Goal: Obtain resource: Download file/media

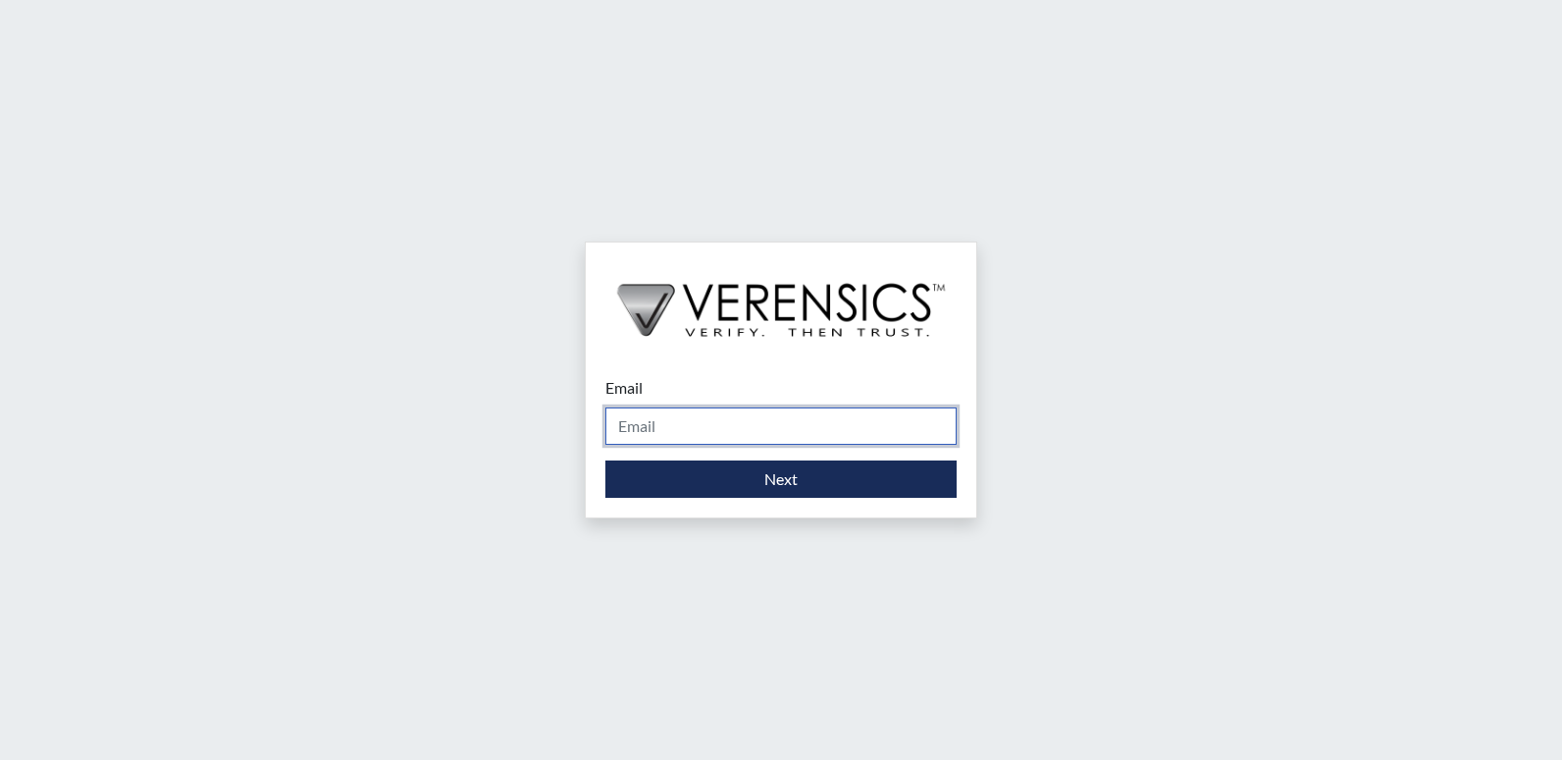
click at [724, 412] on input "Email" at bounding box center [780, 425] width 351 height 37
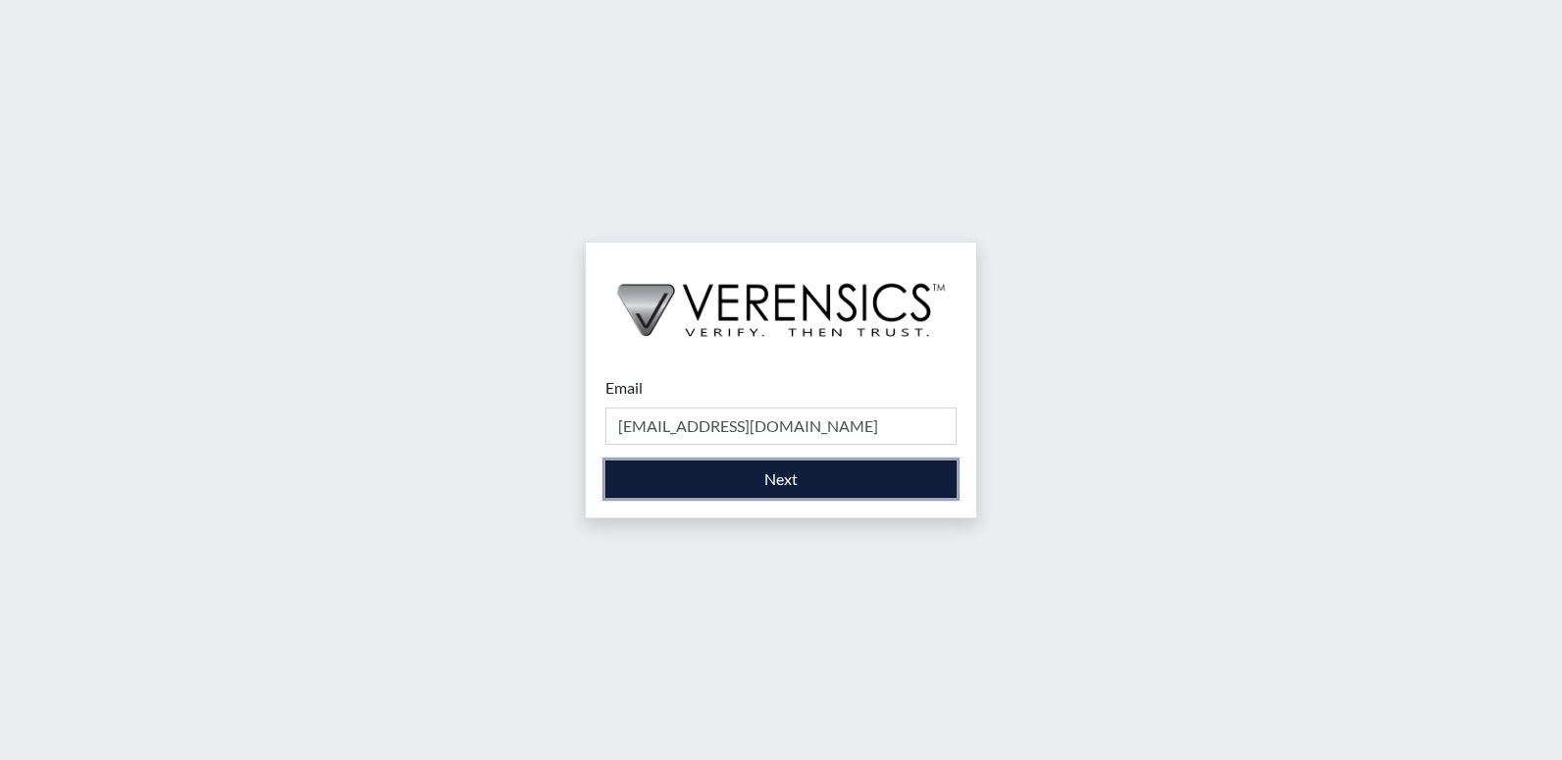
click at [712, 491] on button "Next" at bounding box center [780, 478] width 351 height 37
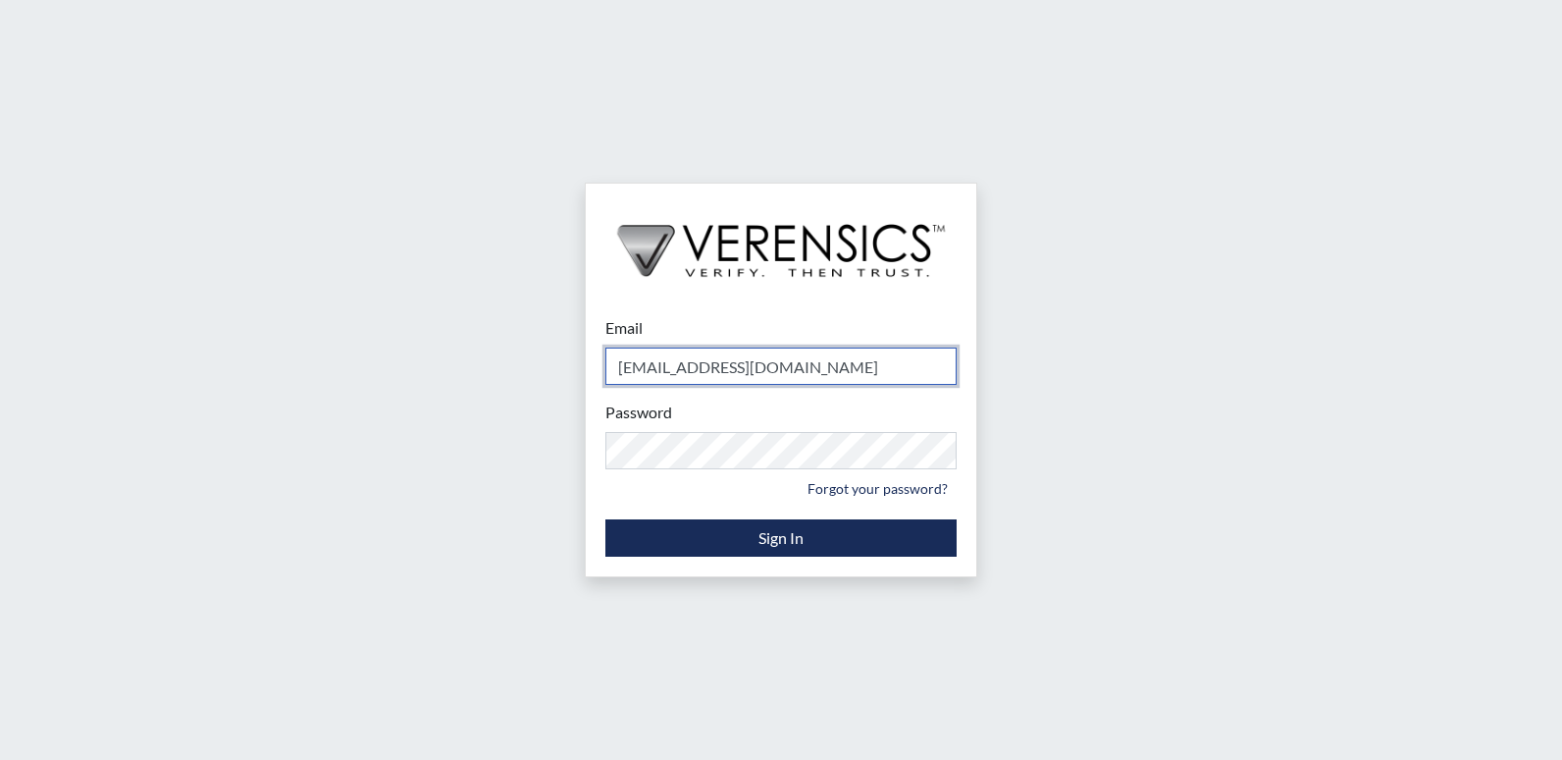
type input "[EMAIL_ADDRESS][DOMAIN_NAME]"
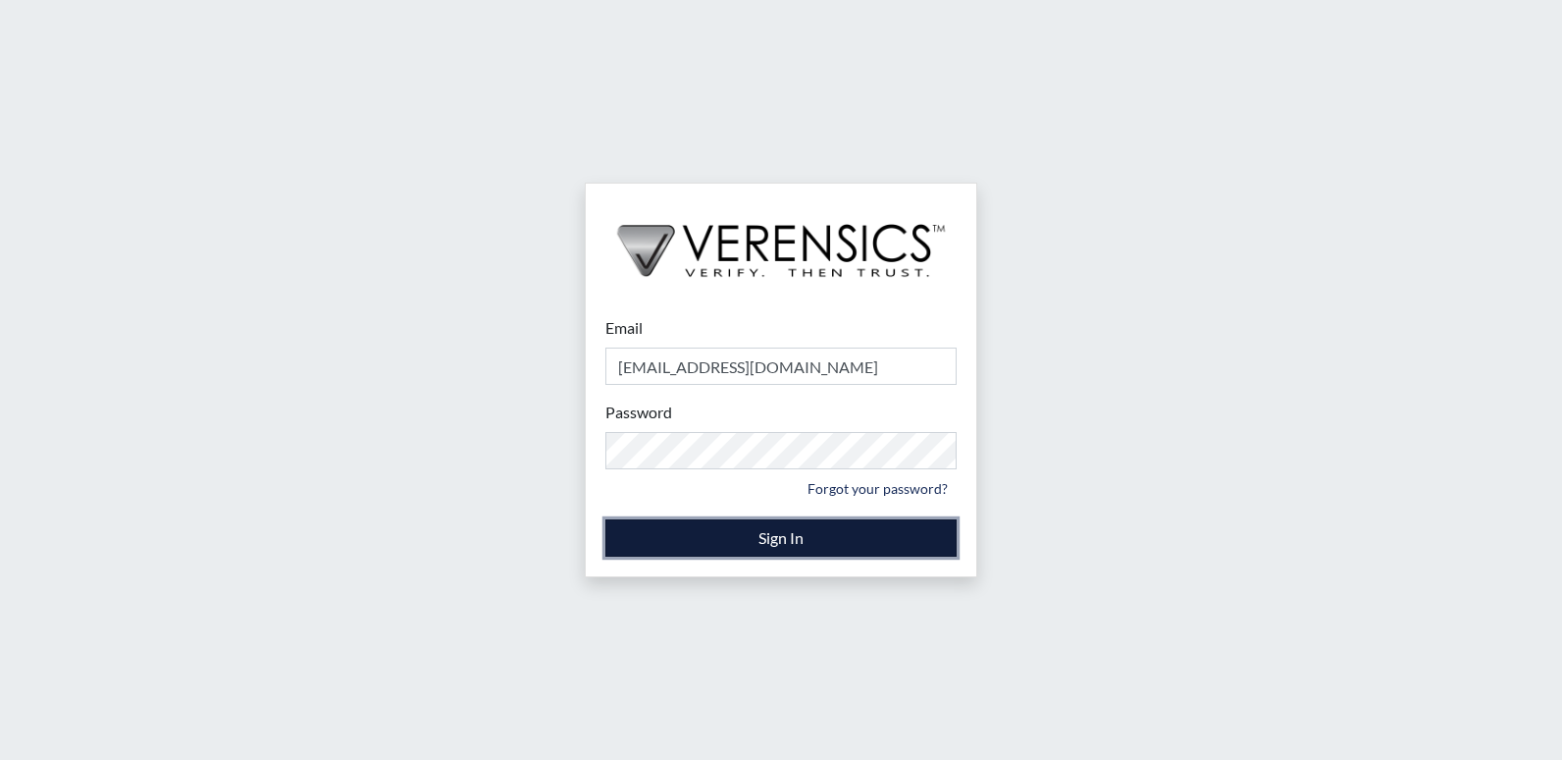
click at [622, 528] on button "Sign In" at bounding box center [780, 537] width 351 height 37
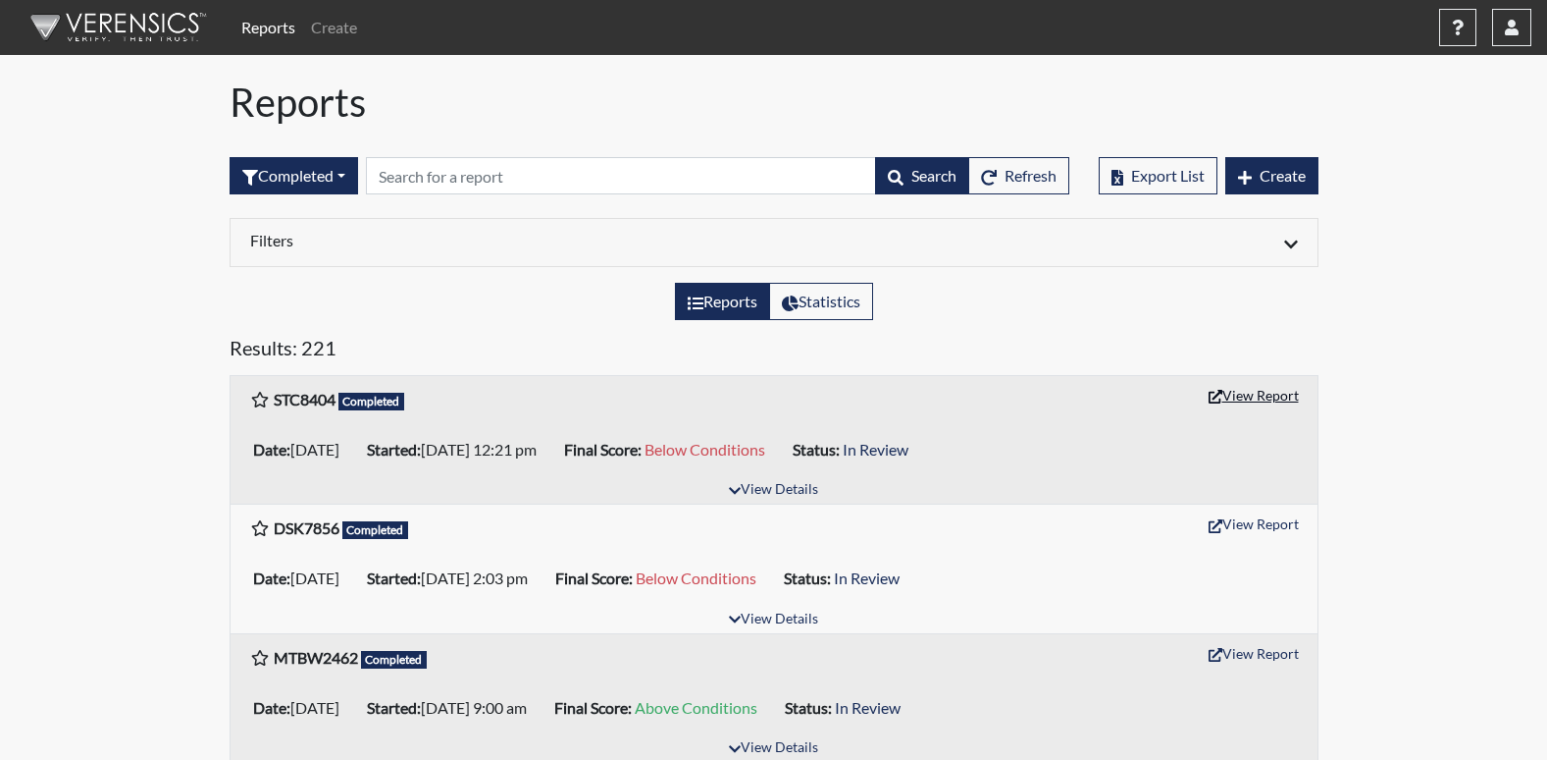
click at [1233, 394] on button "View Report" at bounding box center [1254, 395] width 108 height 30
click at [1273, 392] on button "View Report" at bounding box center [1254, 395] width 108 height 30
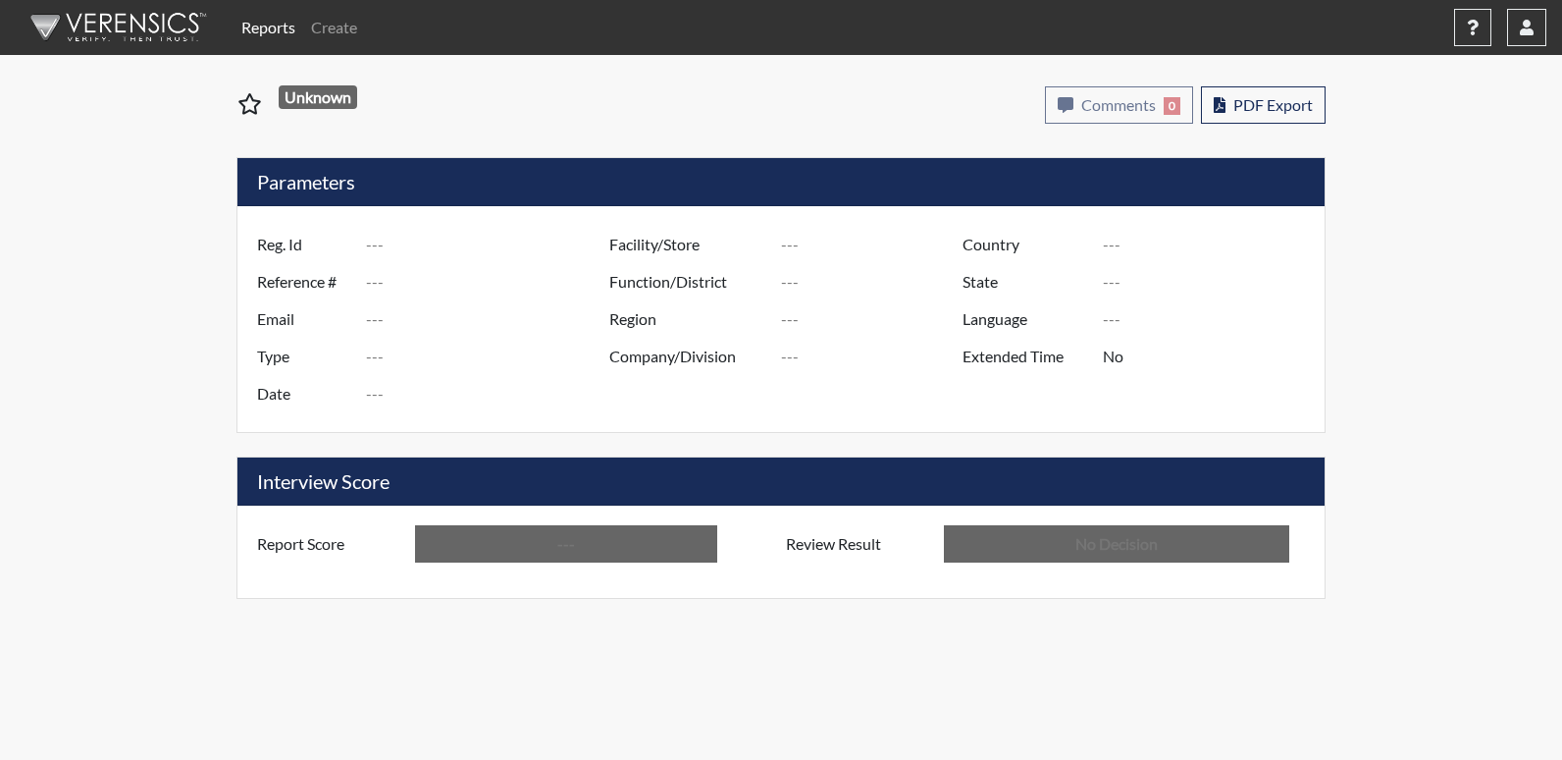
type input "STC8404"
type input "51733"
type input "---"
type input "Corrections Pre-Employment"
type input "[DATE]"
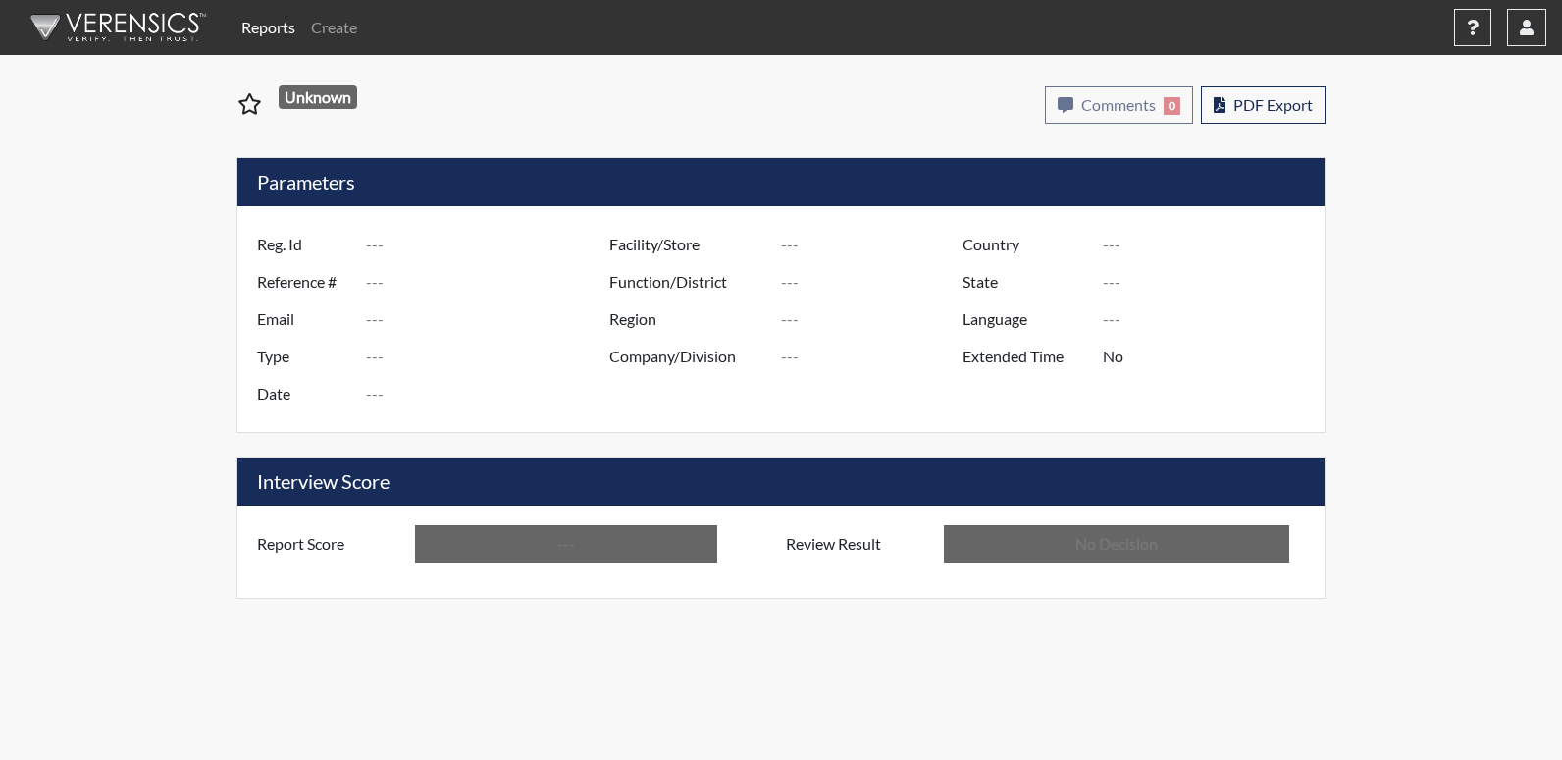
type input "[PERSON_NAME]"
type input "[GEOGRAPHIC_DATA]"
type input "[US_STATE]"
type input "English"
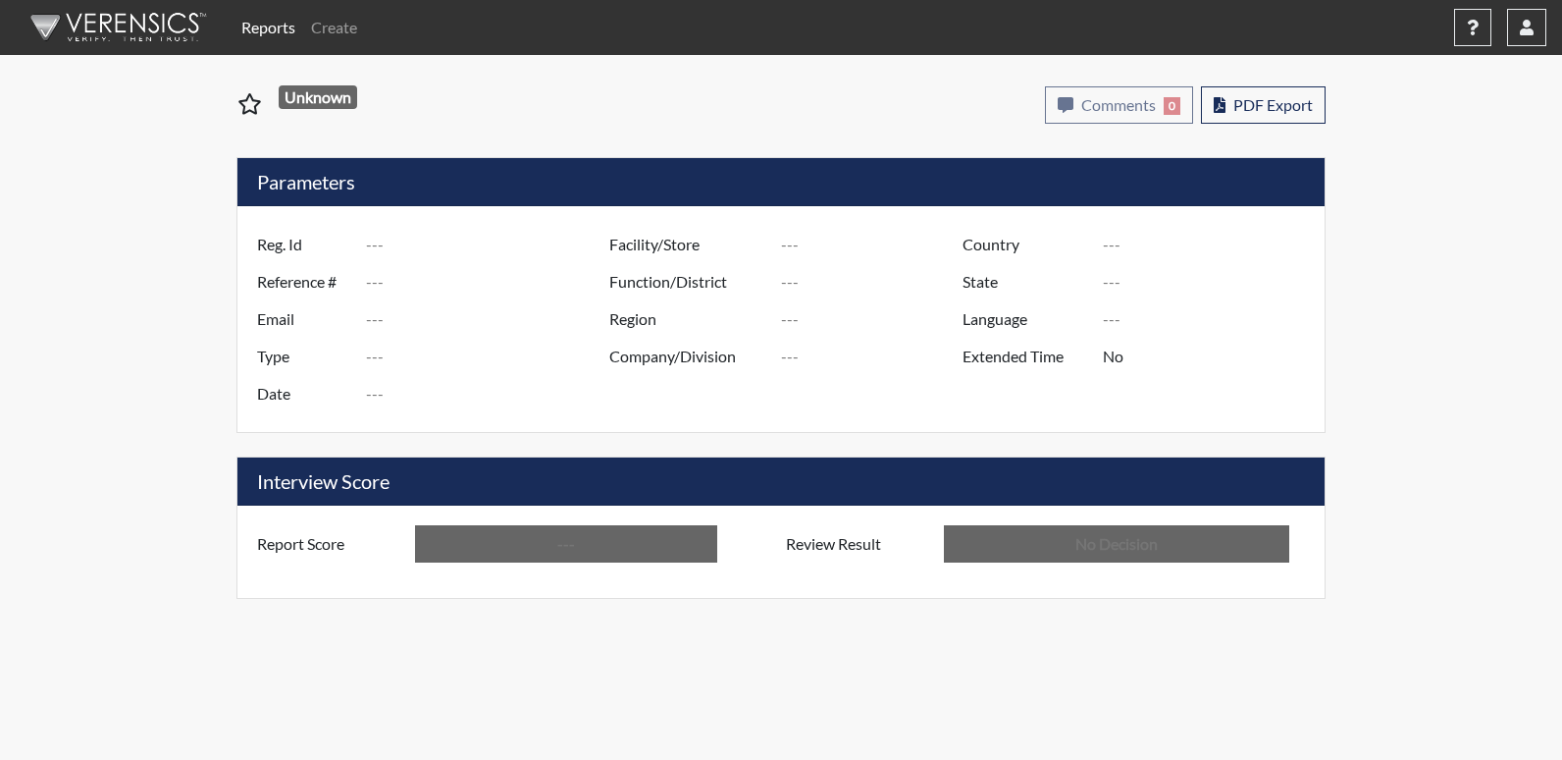
type input "Below Conditions"
type input "In Review"
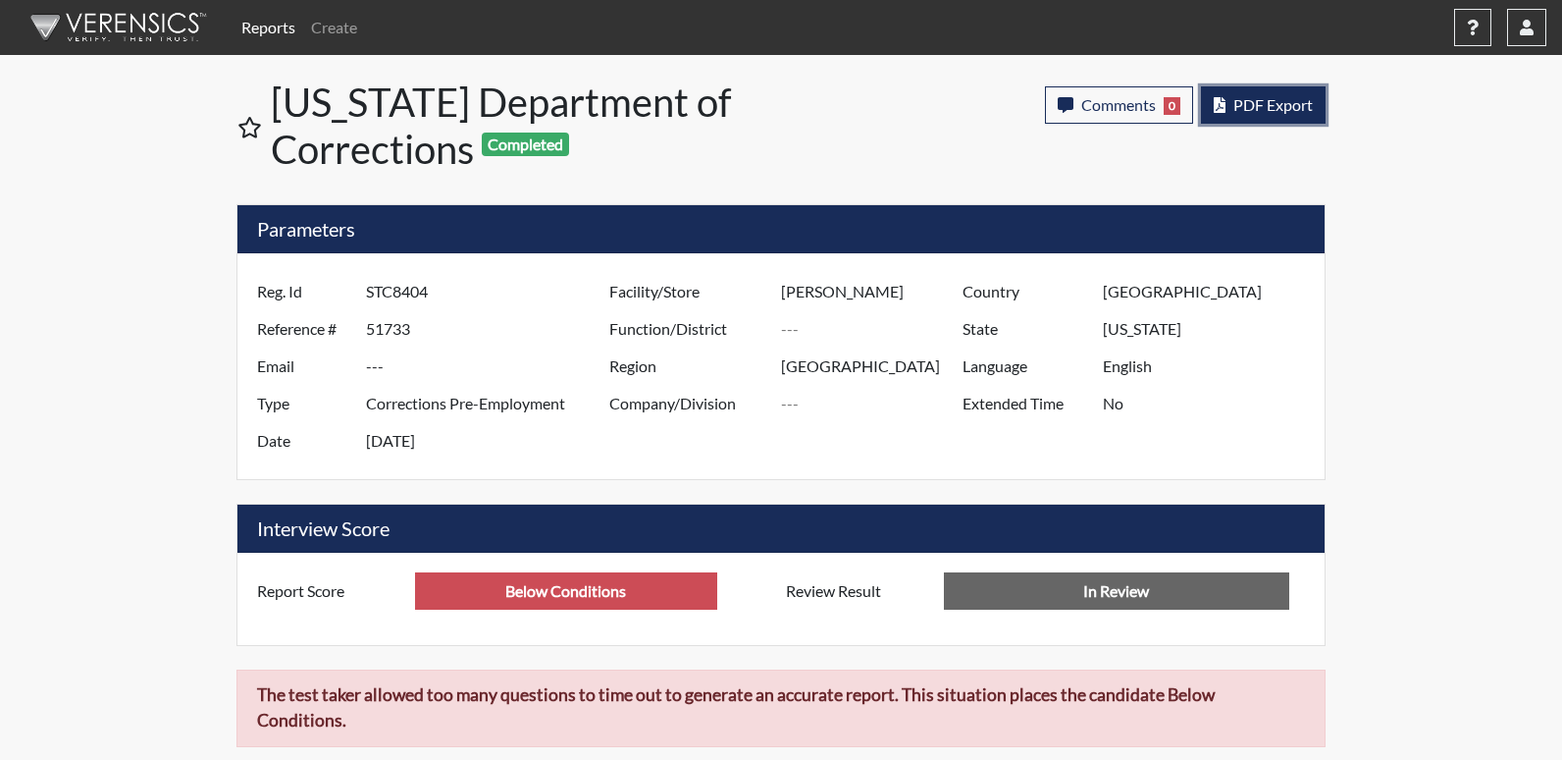
click at [1253, 95] on span "PDF Export" at bounding box center [1272, 104] width 79 height 19
